Goal: Task Accomplishment & Management: Use online tool/utility

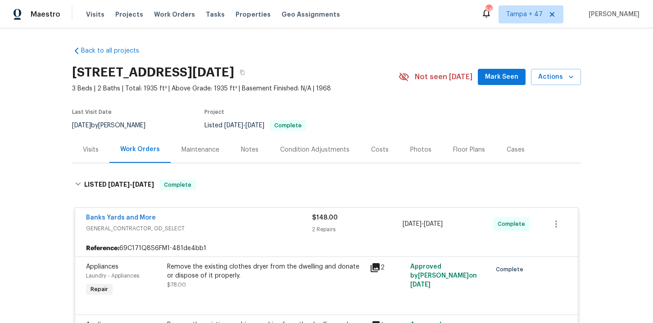
click at [176, 12] on span "Work Orders" at bounding box center [174, 14] width 41 height 9
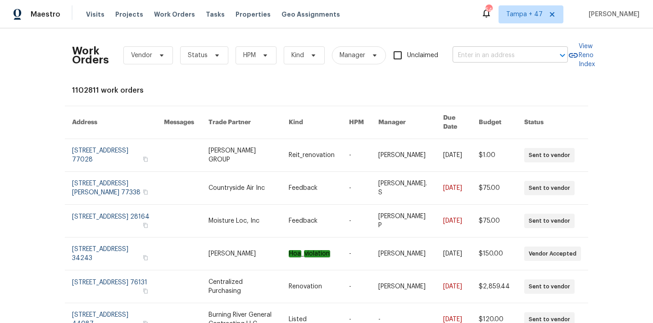
click at [486, 57] on input "text" at bounding box center [497, 56] width 90 height 14
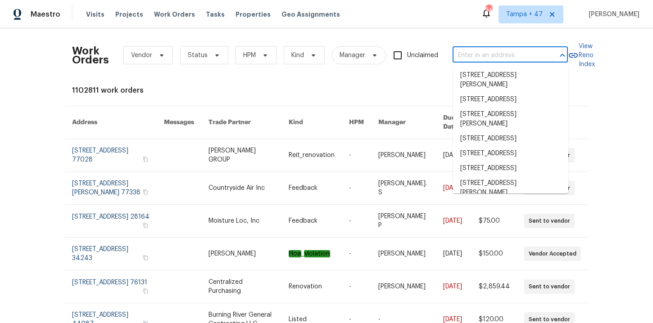
paste input "[STREET_ADDRESS][PERSON_NAME]"
type input "[STREET_ADDRESS][PERSON_NAME]"
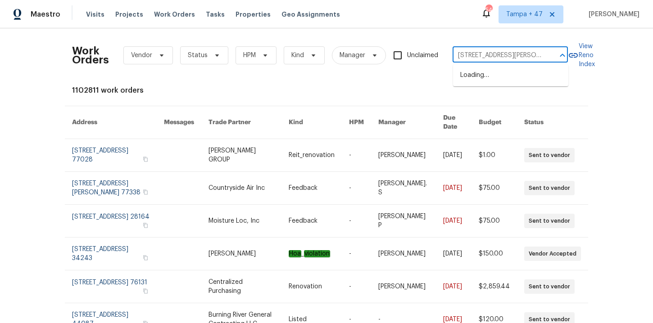
scroll to position [0, 22]
click at [489, 80] on li "[STREET_ADDRESS][PERSON_NAME]" at bounding box center [510, 80] width 115 height 24
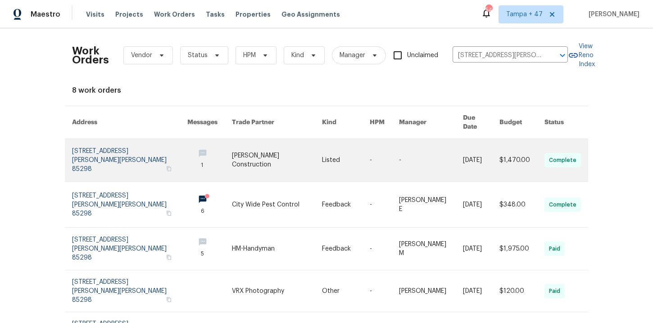
click at [94, 152] on link at bounding box center [129, 160] width 115 height 42
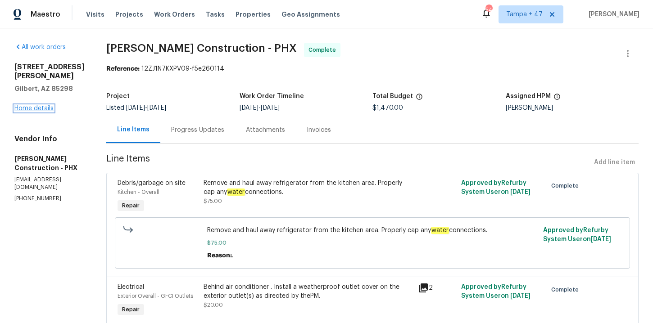
click at [31, 105] on link "Home details" at bounding box center [33, 108] width 39 height 6
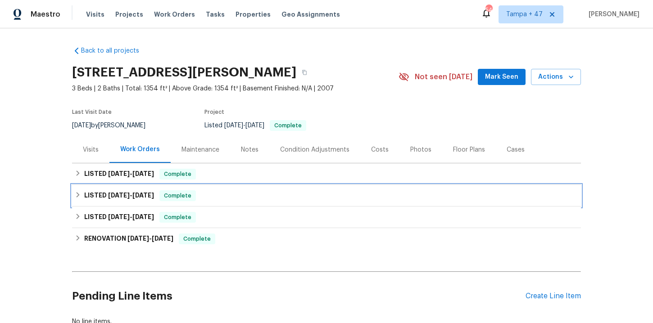
click at [204, 200] on div "LISTED [DATE] - [DATE] Complete" at bounding box center [326, 195] width 503 height 11
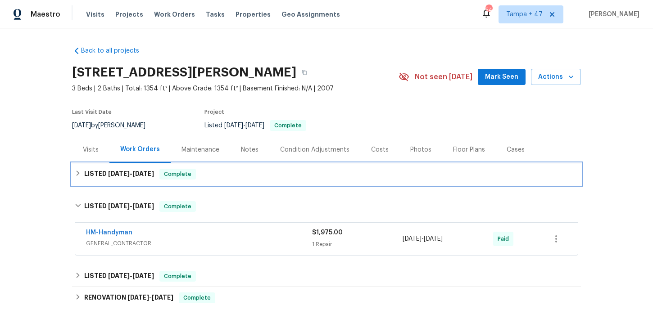
click at [207, 176] on div "LISTED [DATE] - [DATE] Complete" at bounding box center [326, 174] width 503 height 11
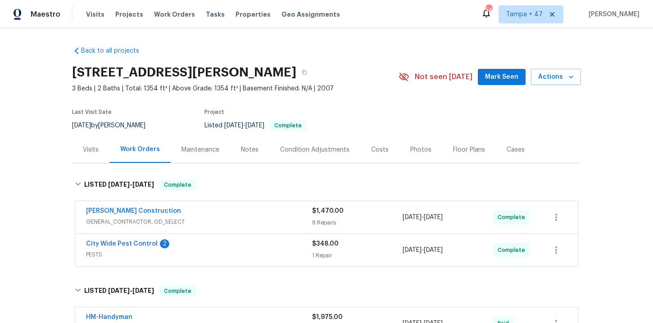
click at [223, 249] on div "City Wide Pest Control 2" at bounding box center [199, 244] width 226 height 11
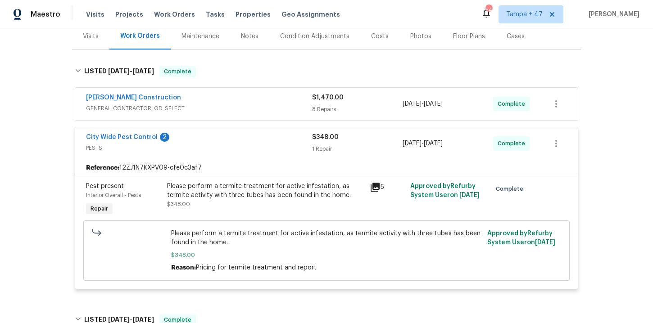
scroll to position [130, 0]
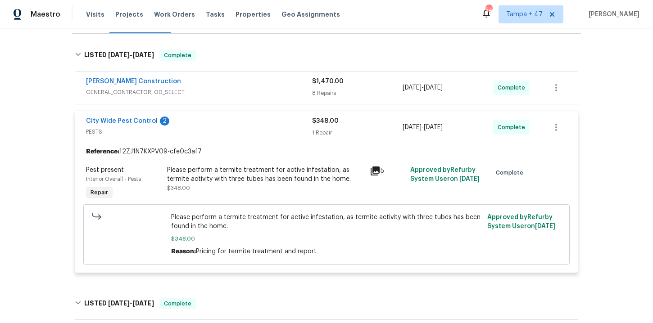
click at [209, 81] on div "[PERSON_NAME] Construction" at bounding box center [199, 82] width 226 height 11
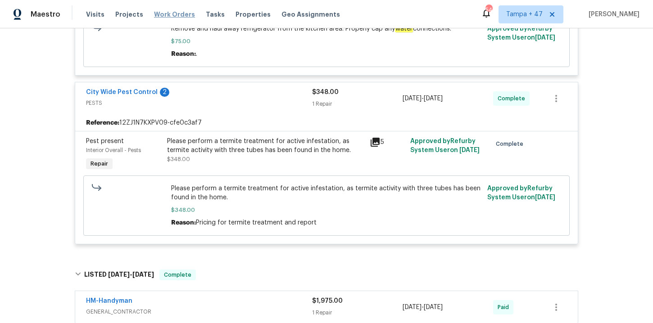
scroll to position [790, 0]
